Goal: Information Seeking & Learning: Learn about a topic

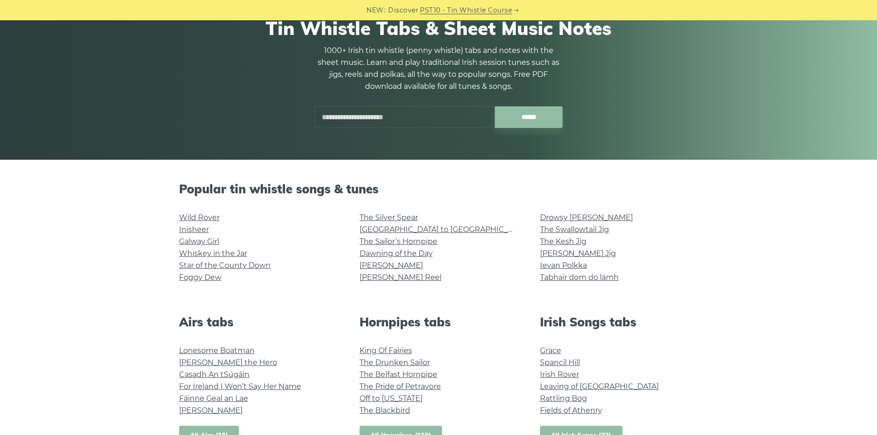
scroll to position [184, 0]
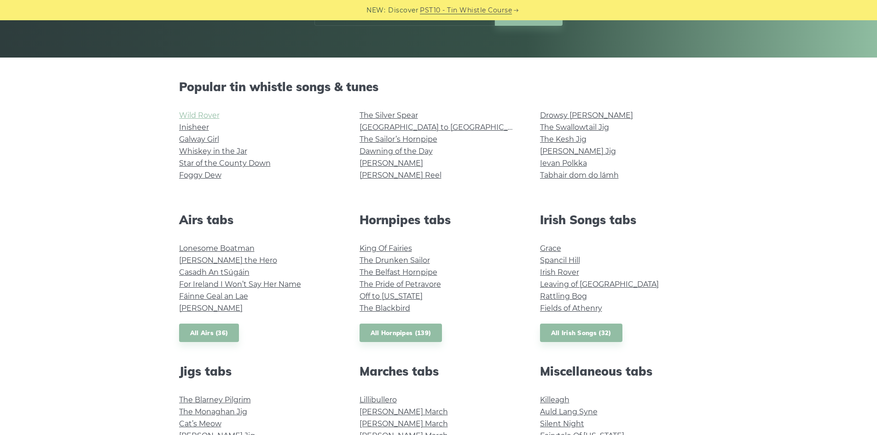
click at [207, 116] on link "Wild Rover" at bounding box center [199, 115] width 41 height 9
click at [243, 151] on link "Whiskey in the Jar" at bounding box center [213, 151] width 68 height 9
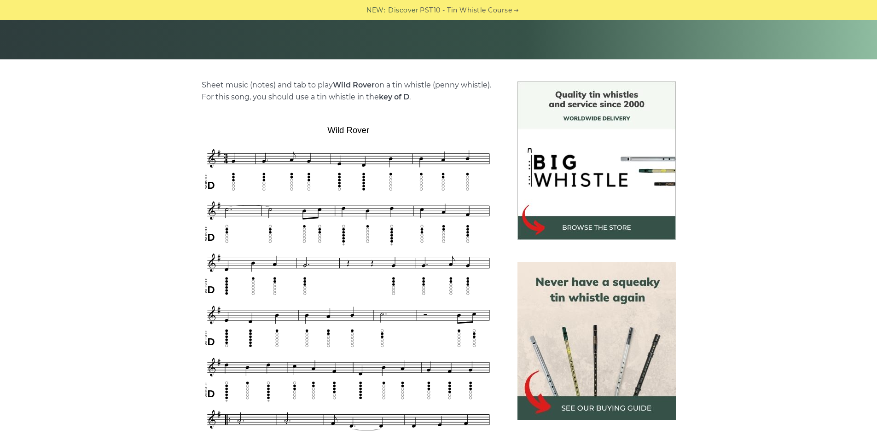
scroll to position [184, 0]
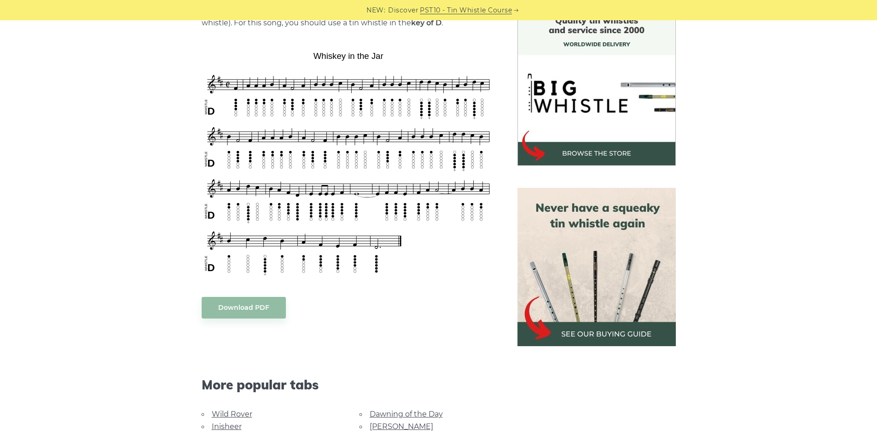
scroll to position [230, 0]
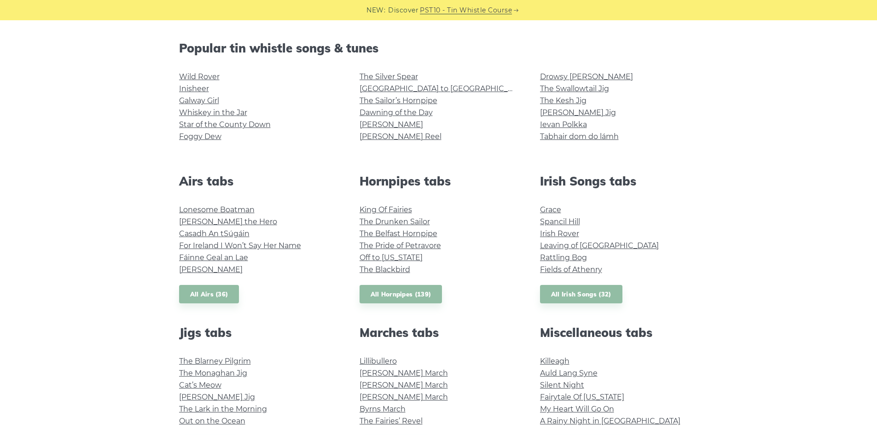
scroll to position [368, 0]
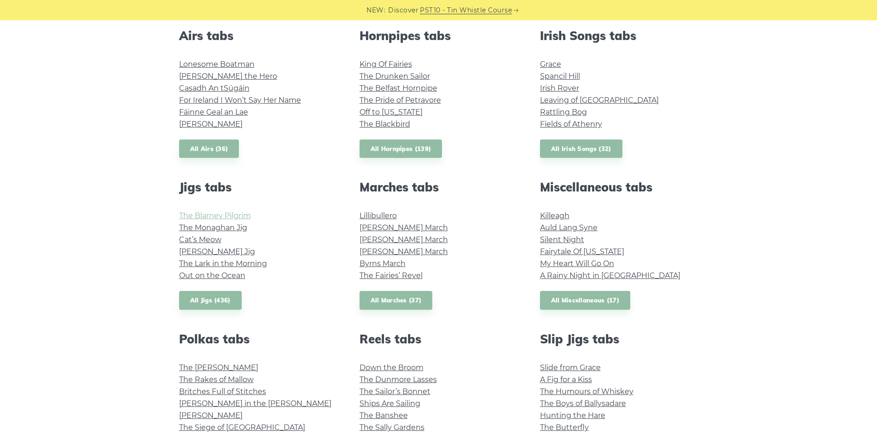
click at [217, 220] on link "The Blarney Pilgrim" at bounding box center [215, 215] width 72 height 9
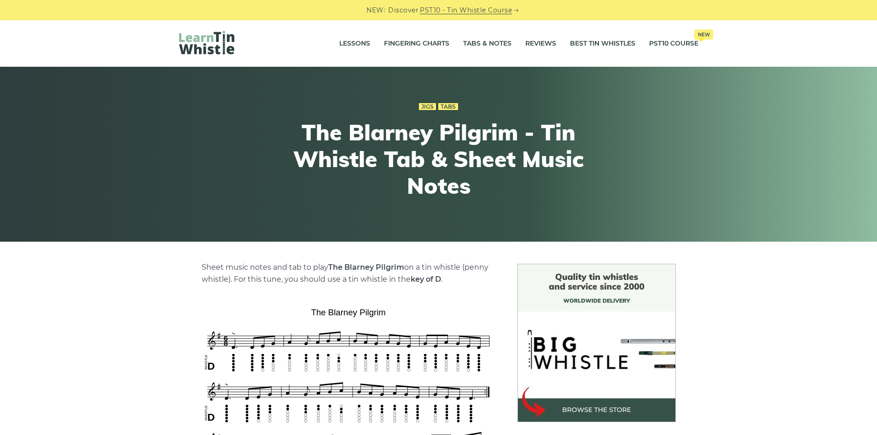
scroll to position [184, 0]
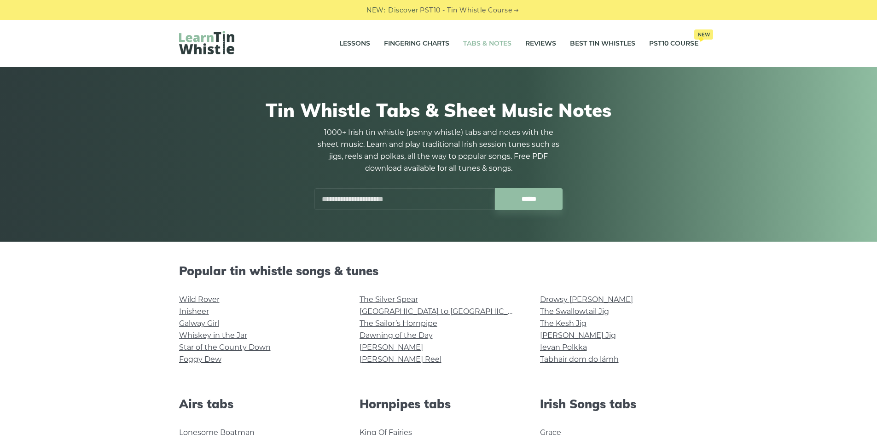
scroll to position [368, 0]
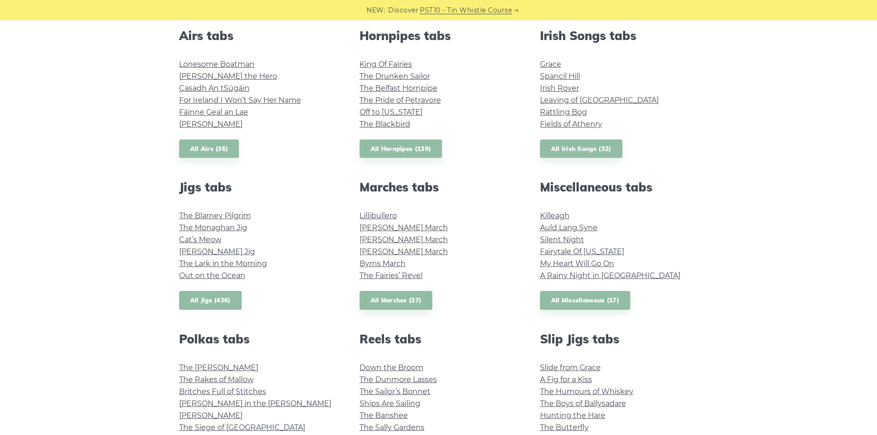
click at [211, 301] on link "All Jigs (436)" at bounding box center [210, 300] width 63 height 19
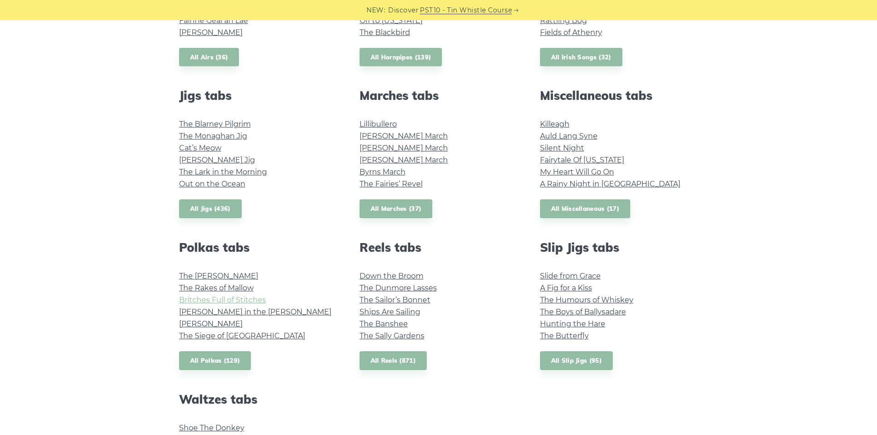
scroll to position [460, 0]
click at [226, 275] on link "The Kerry Polka" at bounding box center [218, 275] width 79 height 9
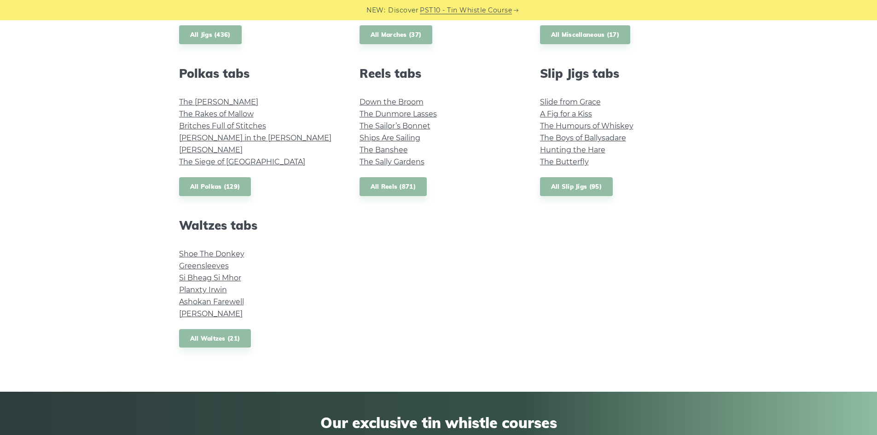
scroll to position [644, 0]
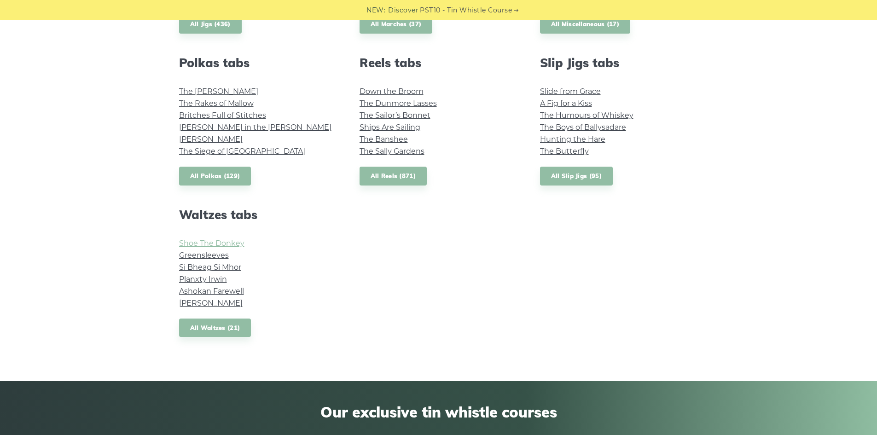
click at [233, 243] on link "Shoe The Donkey" at bounding box center [211, 243] width 65 height 9
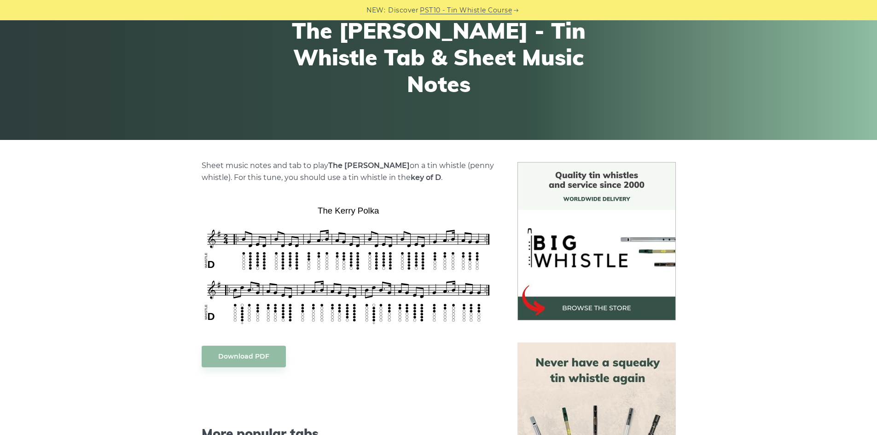
scroll to position [138, 0]
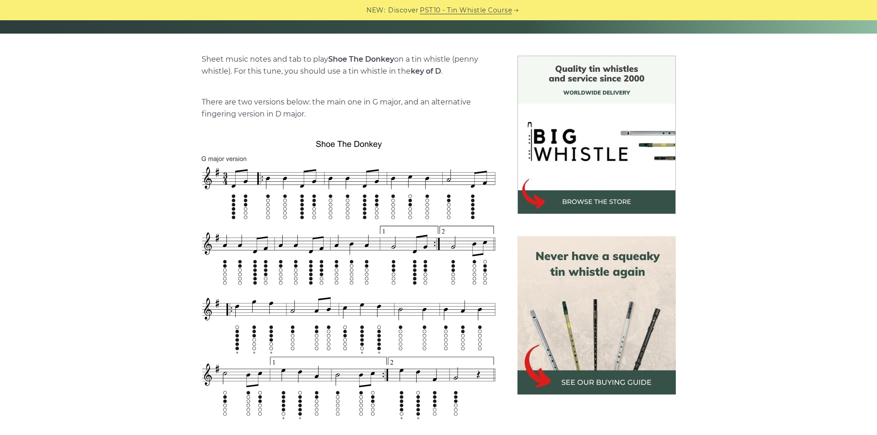
scroll to position [184, 0]
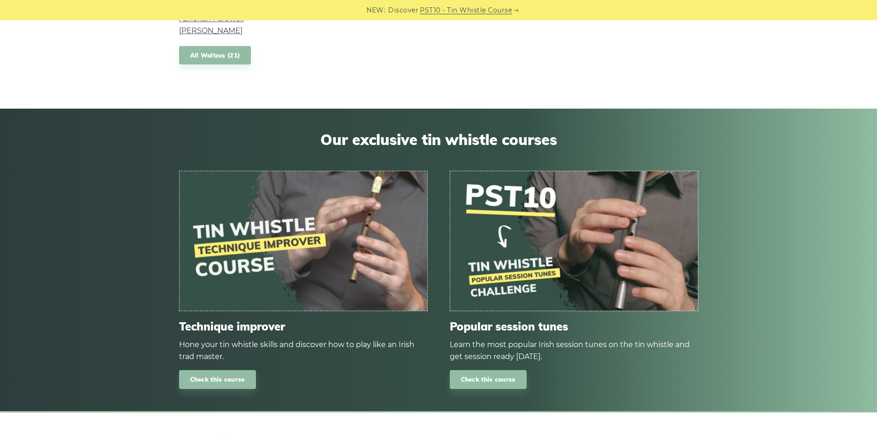
scroll to position [966, 0]
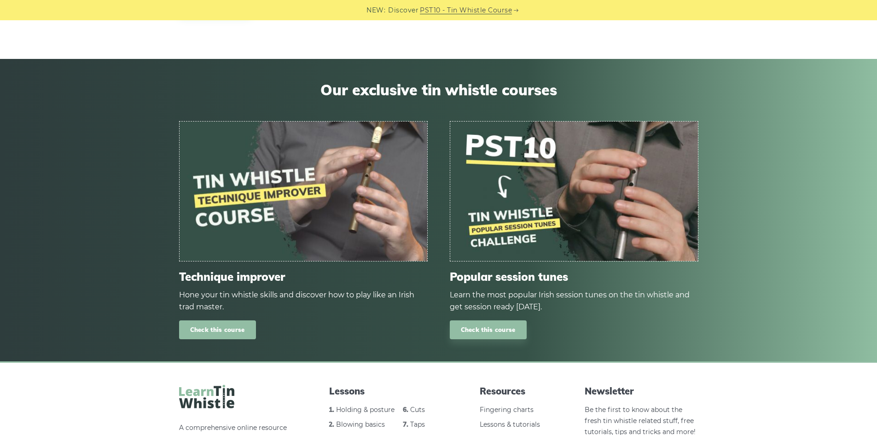
click at [244, 332] on link "Check this course" at bounding box center [217, 329] width 77 height 19
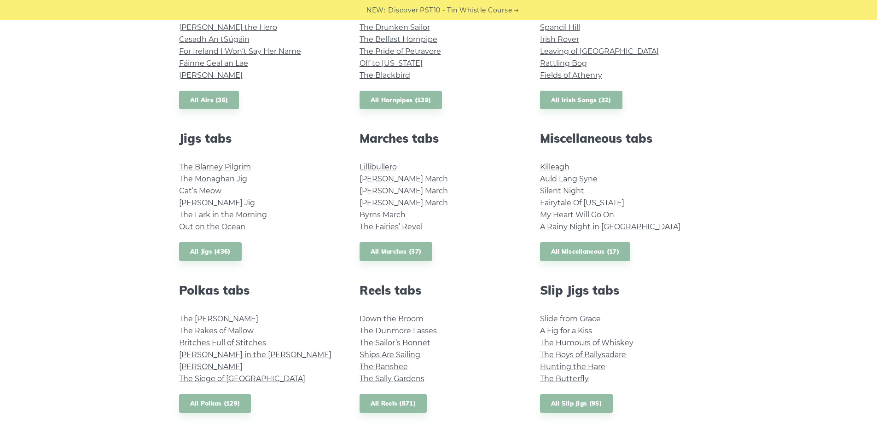
scroll to position [276, 0]
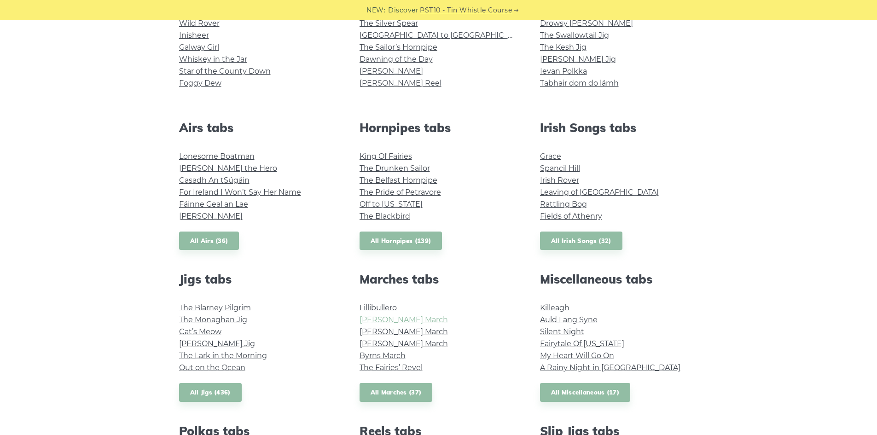
click at [383, 322] on link "O’Sullivan’s March" at bounding box center [403, 319] width 88 height 9
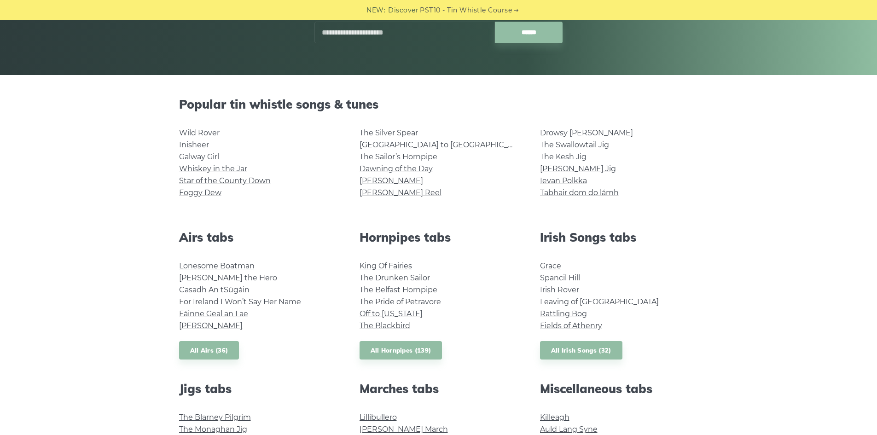
scroll to position [138, 0]
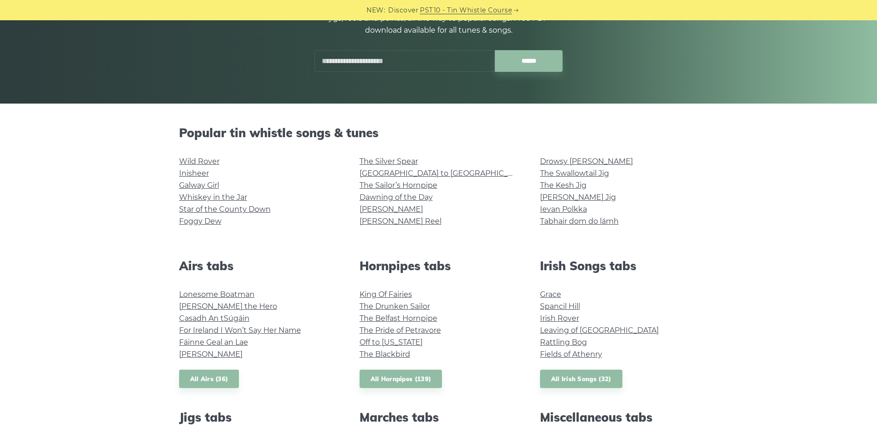
click at [406, 335] on li "The Pride of Petravore" at bounding box center [438, 330] width 158 height 12
click at [193, 180] on li "Galway Girl" at bounding box center [258, 185] width 158 height 12
click at [196, 185] on link "Galway Girl" at bounding box center [199, 185] width 40 height 9
click at [550, 209] on link "Ievan Polkka" at bounding box center [563, 209] width 47 height 9
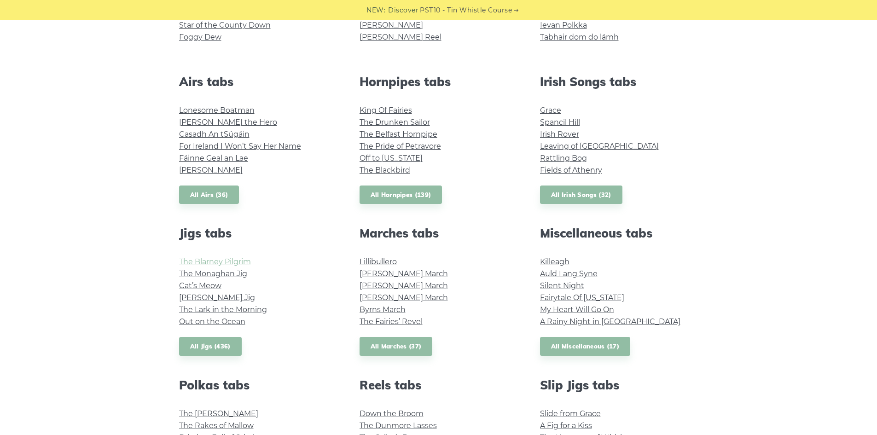
click at [245, 264] on link "The Blarney Pilgrim" at bounding box center [215, 261] width 72 height 9
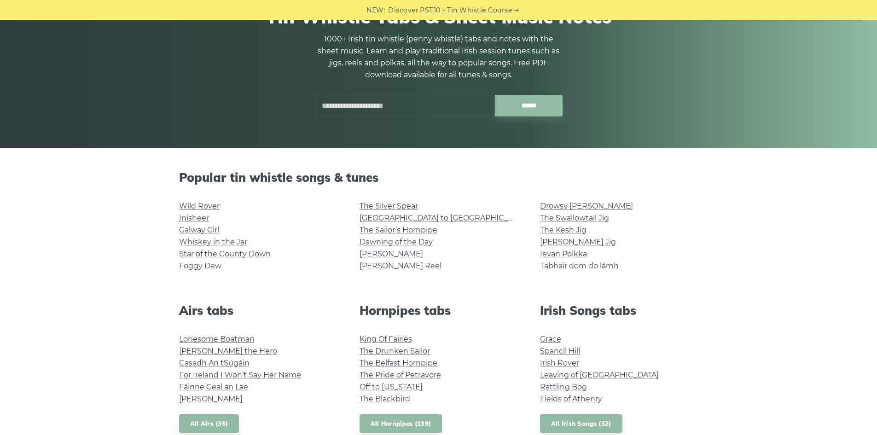
scroll to position [92, 0]
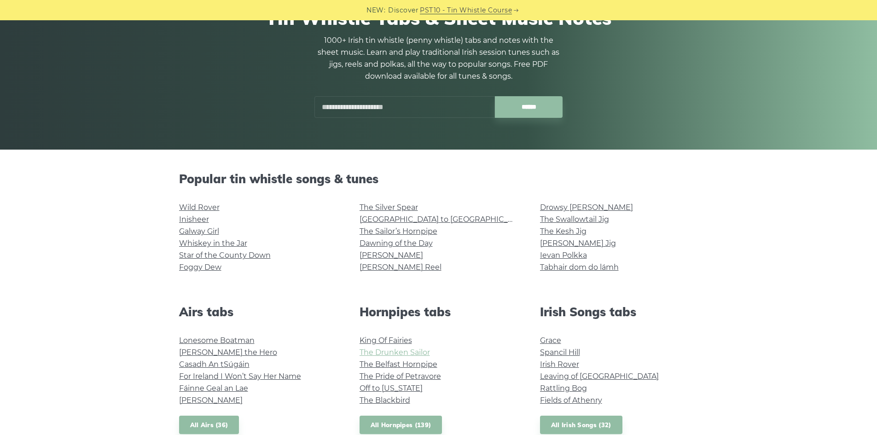
click at [384, 354] on link "The Drunken Sailor" at bounding box center [394, 352] width 70 height 9
click at [235, 239] on link "Whiskey in the Jar" at bounding box center [213, 243] width 68 height 9
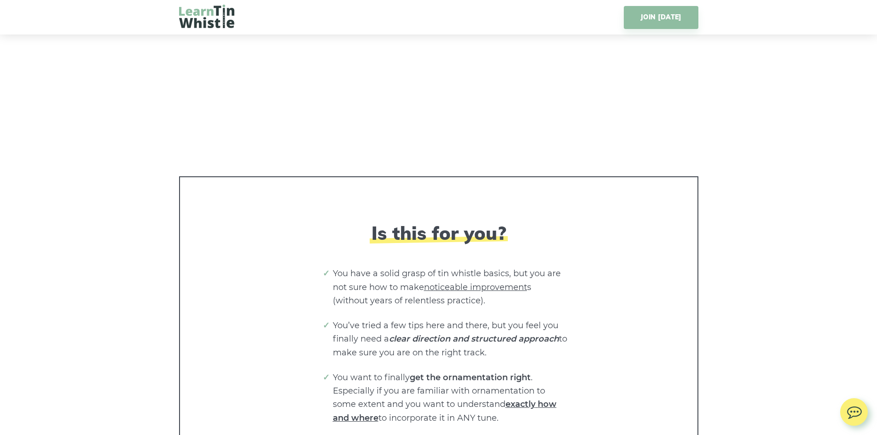
scroll to position [1979, 0]
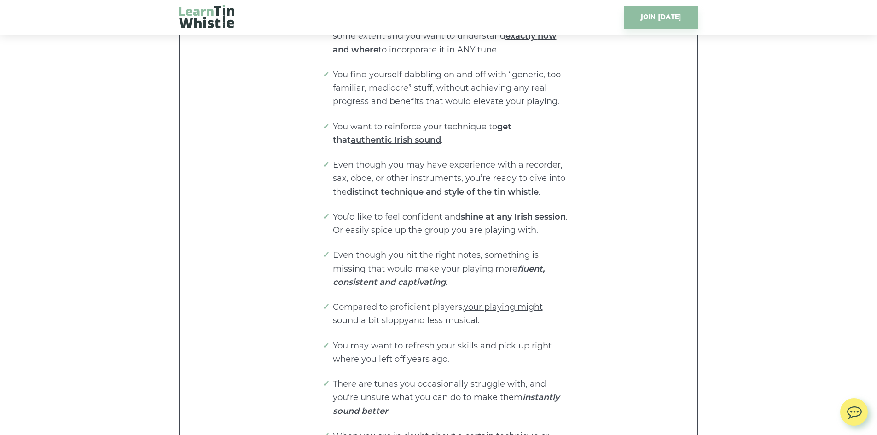
drag, startPoint x: 203, startPoint y: 246, endPoint x: 220, endPoint y: 301, distance: 57.1
click at [220, 301] on div "Is this for you? You have a solid grasp of tin whistle basics, but you are not …" at bounding box center [438, 175] width 480 height 643
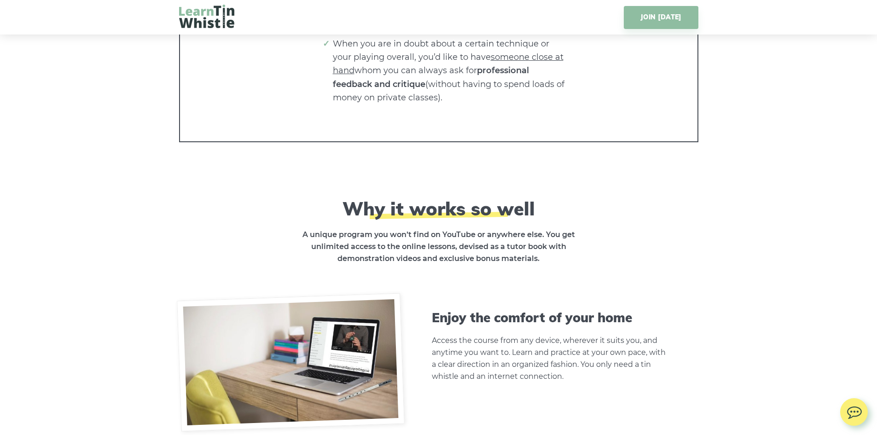
scroll to position [2347, 0]
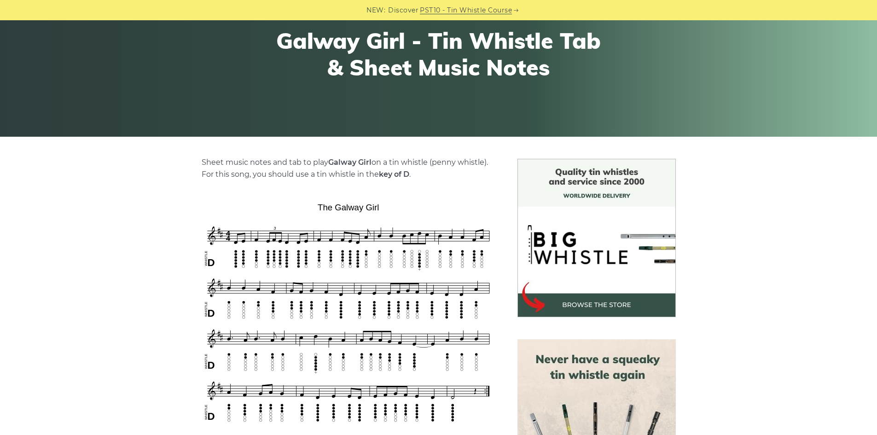
scroll to position [184, 0]
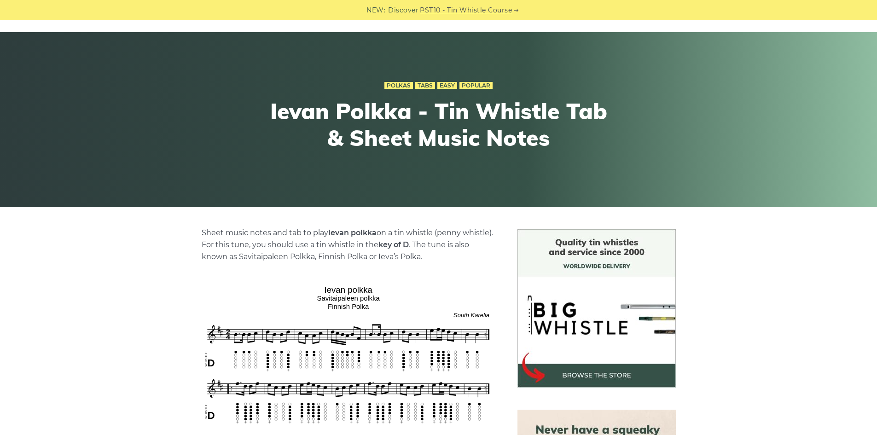
scroll to position [138, 0]
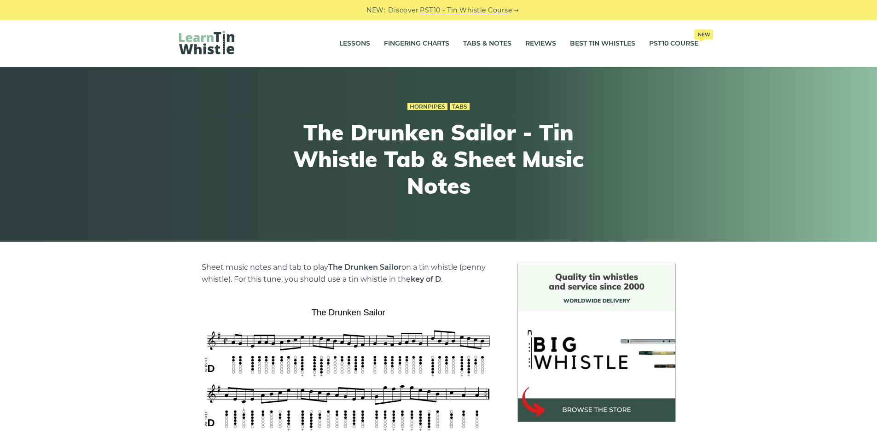
scroll to position [230, 0]
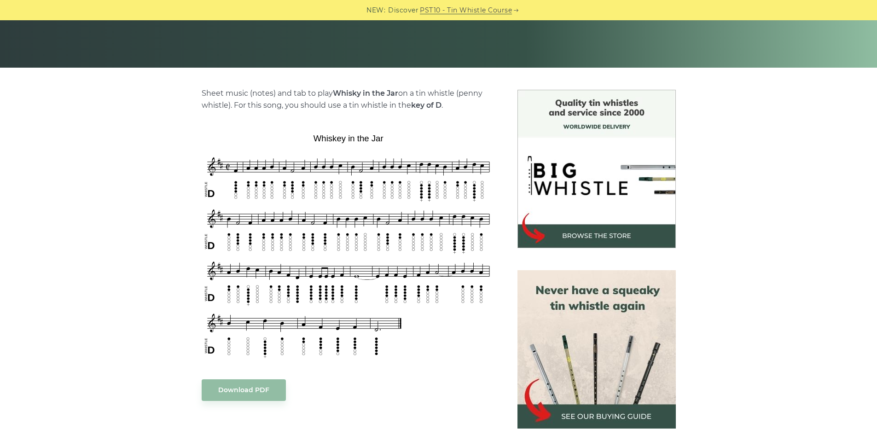
scroll to position [184, 0]
